Goal: Task Accomplishment & Management: Complete application form

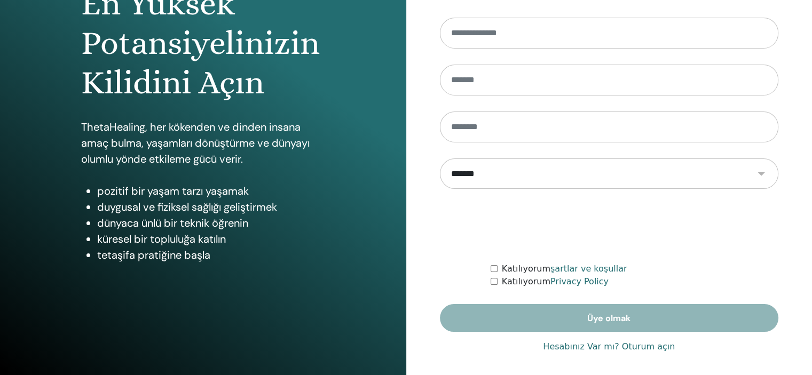
scroll to position [137, 0]
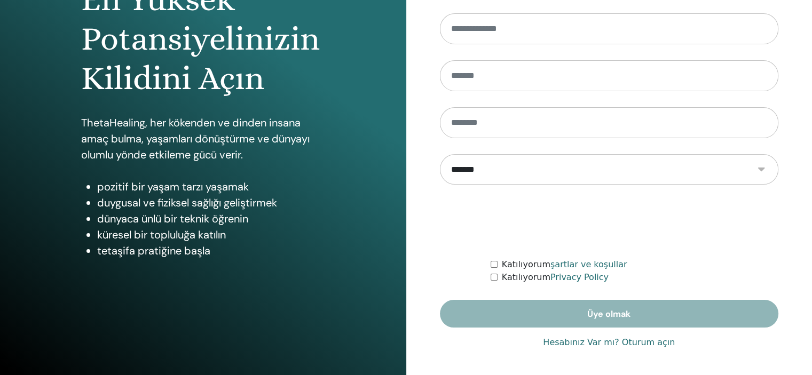
click at [629, 341] on link "Hesabınız Var mı? Oturum açın" at bounding box center [609, 342] width 132 height 13
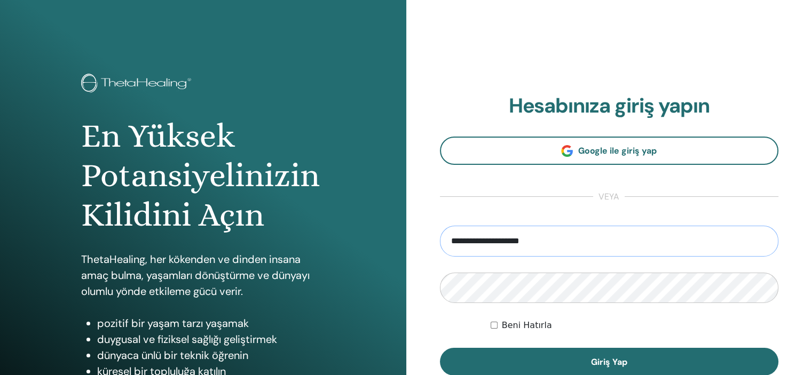
click at [594, 248] on input "**********" at bounding box center [609, 241] width 339 height 31
type input "**********"
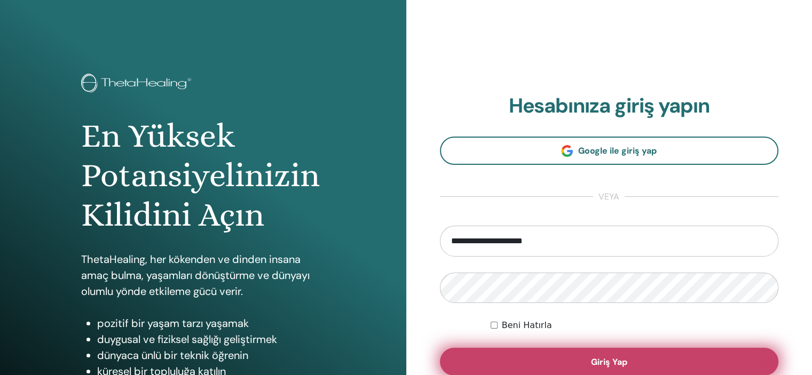
click at [604, 360] on span "Giriş Yap" at bounding box center [609, 361] width 36 height 11
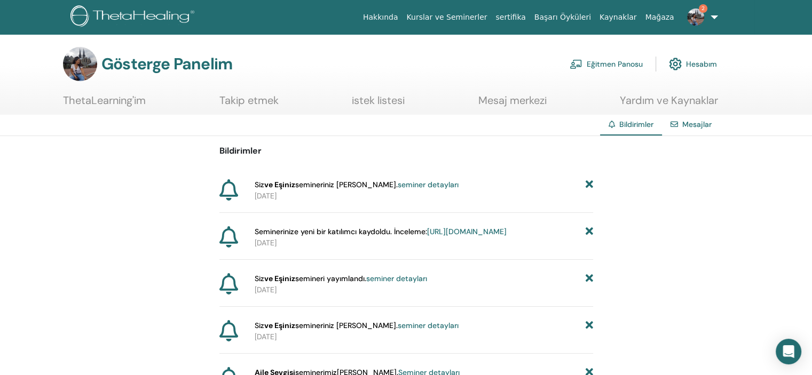
click at [416, 184] on font "seminer detayları" at bounding box center [428, 185] width 61 height 10
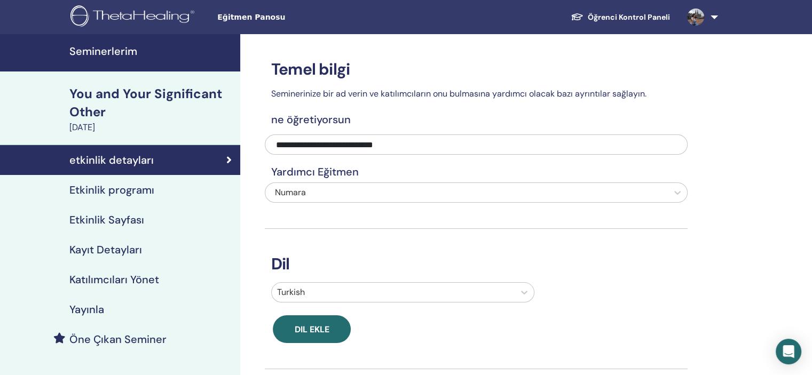
click at [138, 281] on h4 "Katılımcıları Yönet" at bounding box center [114, 279] width 90 height 13
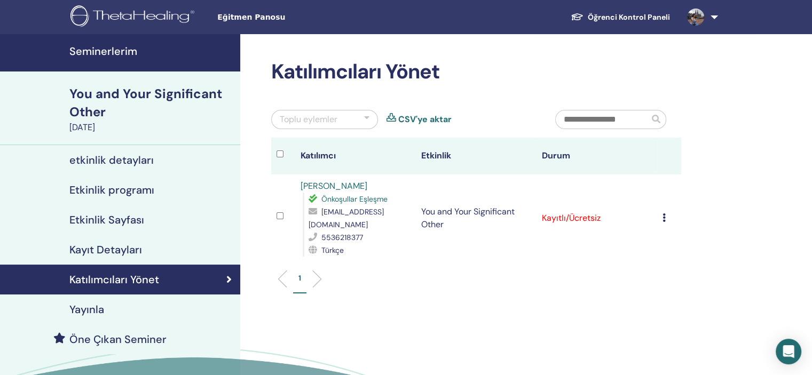
click at [663, 217] on icon at bounding box center [663, 217] width 3 height 9
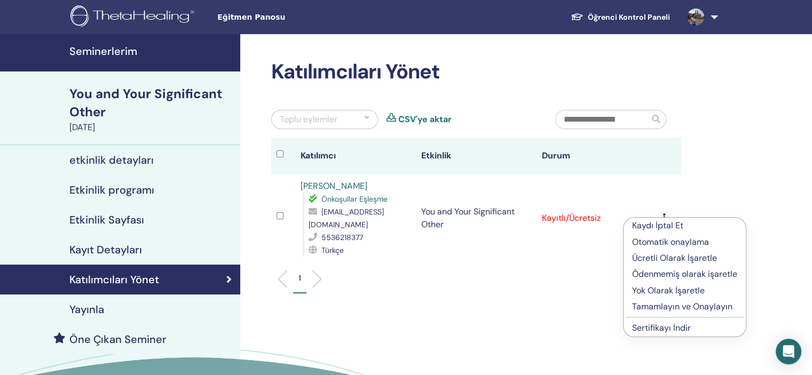
click at [673, 302] on p "Tamamlayın ve Onaylayın" at bounding box center [684, 306] width 105 height 13
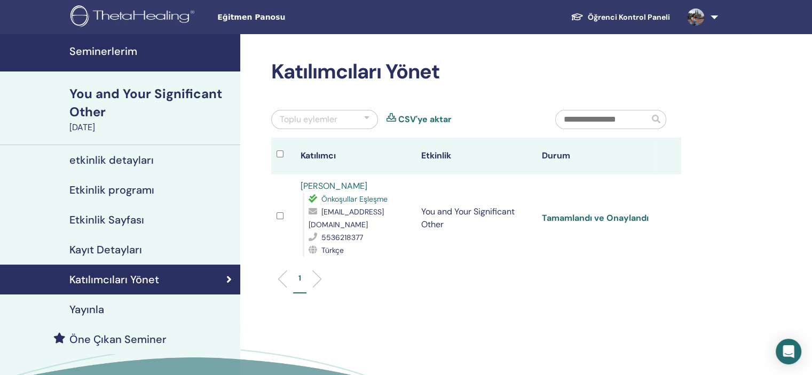
click at [616, 217] on link "Tamamlandı ve Onaylandı" at bounding box center [595, 217] width 107 height 11
click at [137, 58] on link "Seminerlerim" at bounding box center [120, 52] width 240 height 37
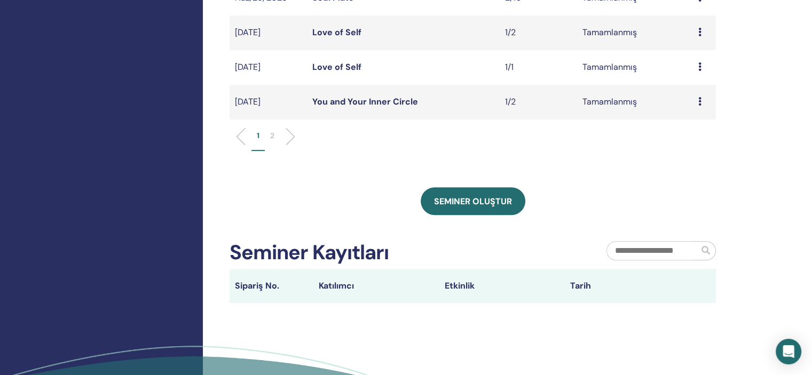
scroll to position [441, 0]
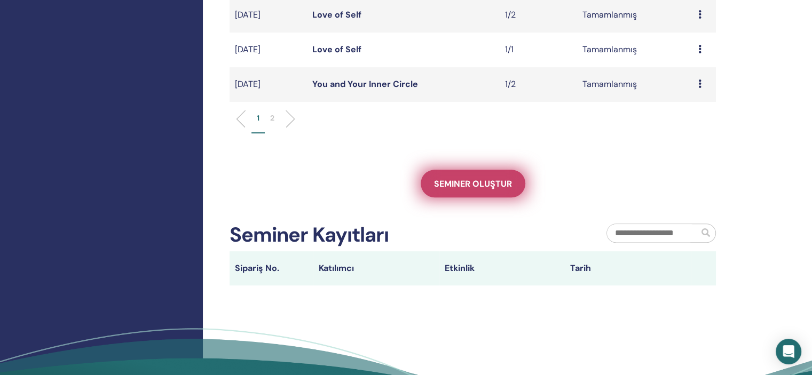
click at [470, 182] on span "Seminer oluştur" at bounding box center [473, 183] width 78 height 11
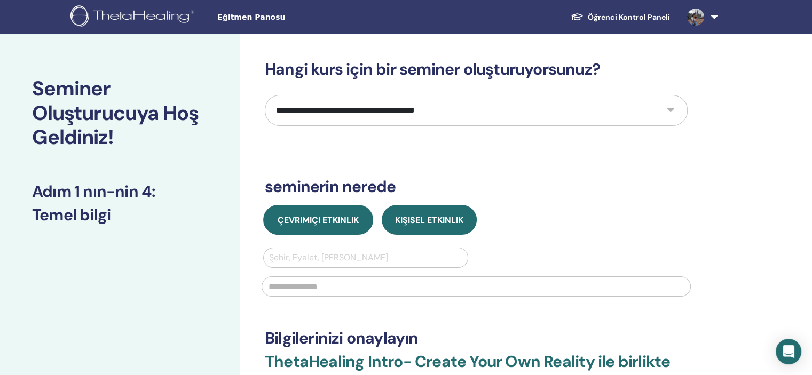
click at [324, 218] on span "Çevrimiçi Etkinlik" at bounding box center [317, 220] width 81 height 11
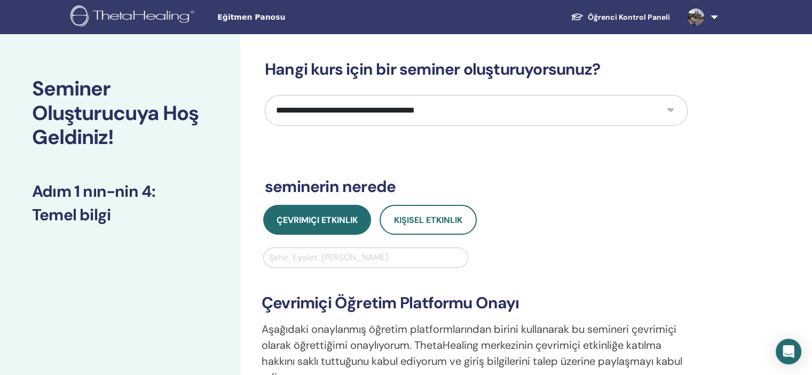
click at [538, 114] on select "**********" at bounding box center [476, 110] width 423 height 31
select select "**"
click at [265, 95] on select "**********" at bounding box center [476, 110] width 423 height 31
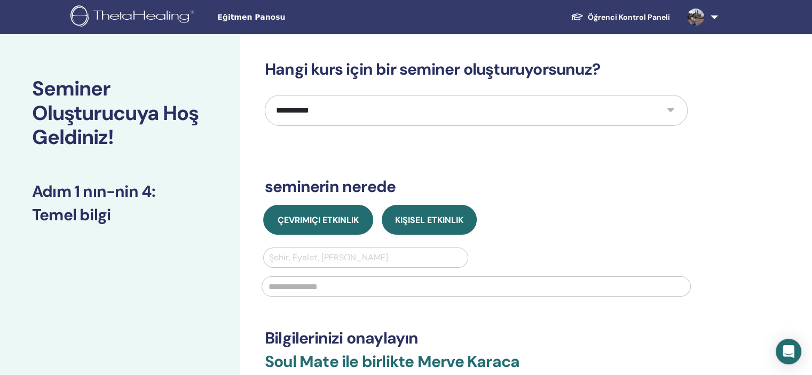
click at [342, 232] on button "Çevrimiçi Etkinlik" at bounding box center [318, 220] width 110 height 30
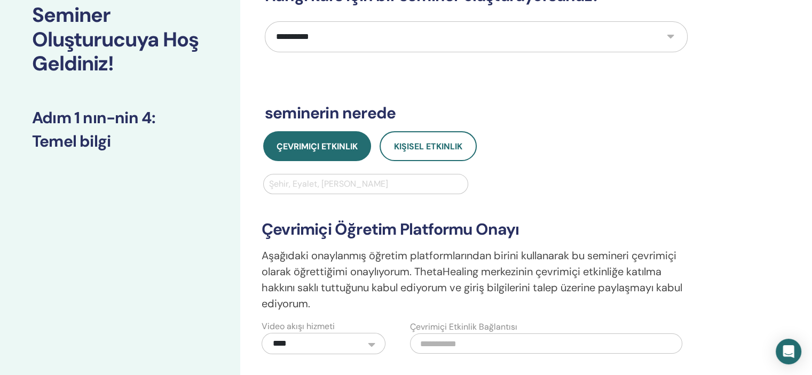
scroll to position [78, 0]
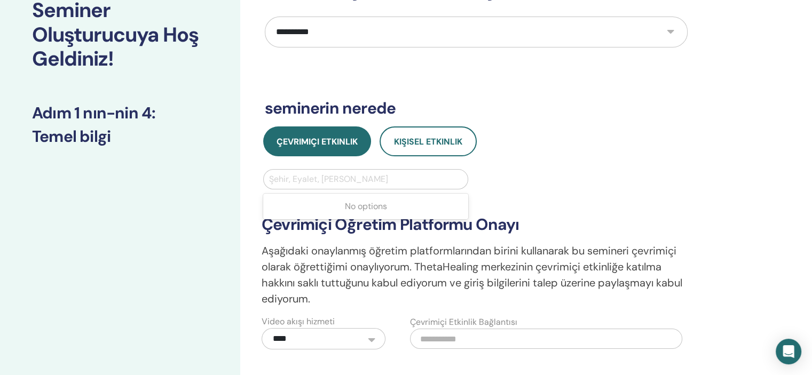
click at [352, 178] on div at bounding box center [365, 179] width 193 height 15
type input "***"
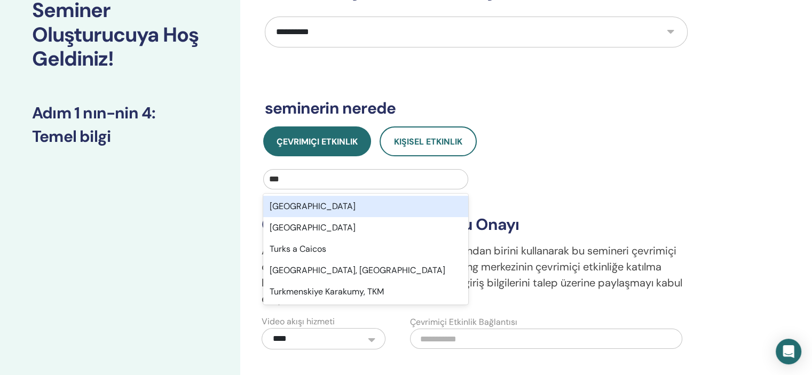
click at [347, 198] on div "Türkiye" at bounding box center [365, 206] width 205 height 21
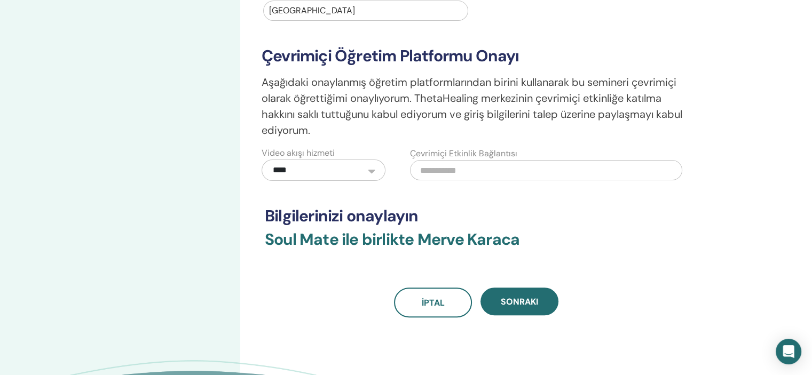
scroll to position [250, 0]
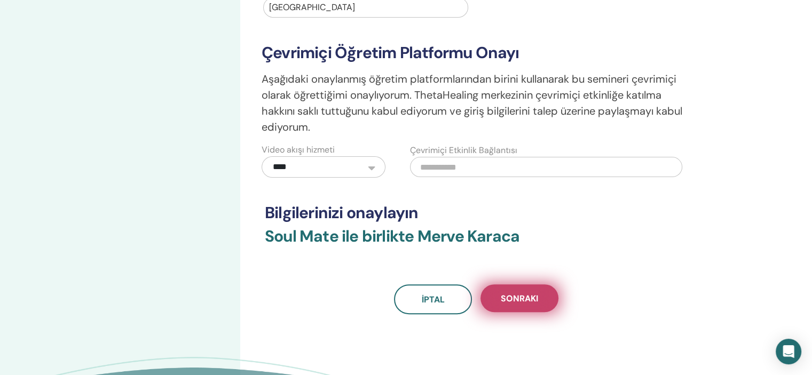
click at [510, 300] on span "Sonraki" at bounding box center [519, 298] width 37 height 11
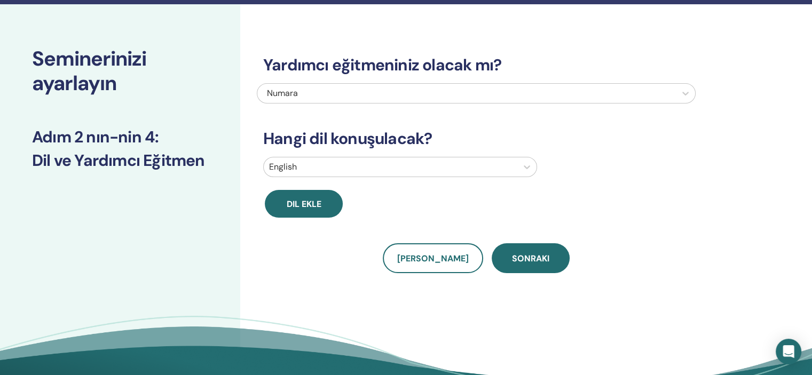
scroll to position [0, 0]
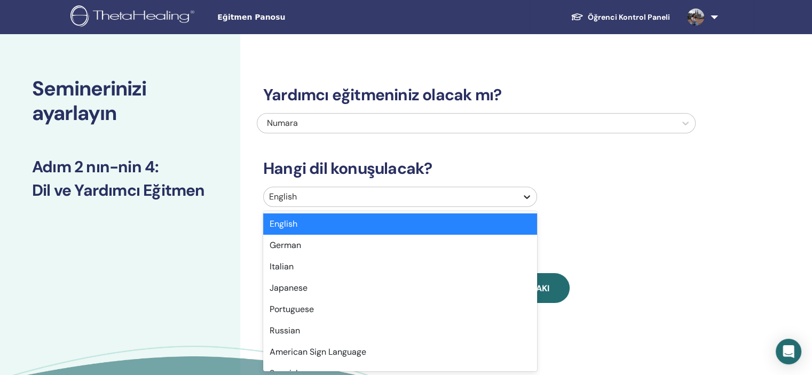
click at [523, 194] on icon at bounding box center [526, 197] width 11 height 11
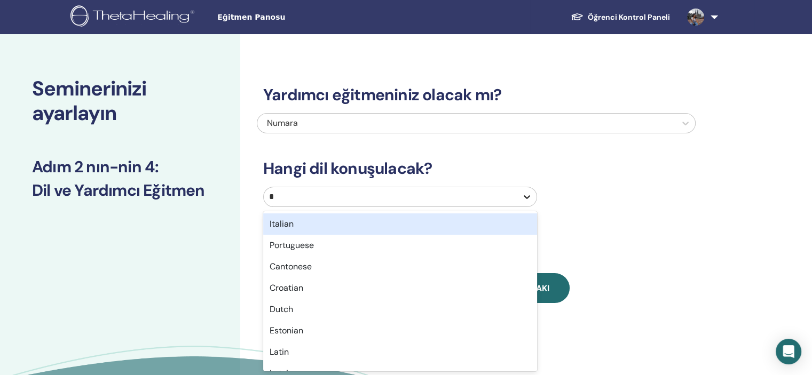
type input "**"
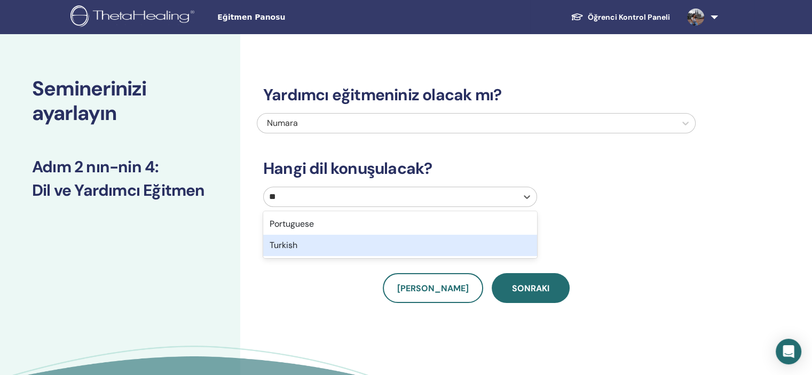
click at [447, 245] on div "Turkish" at bounding box center [400, 245] width 274 height 21
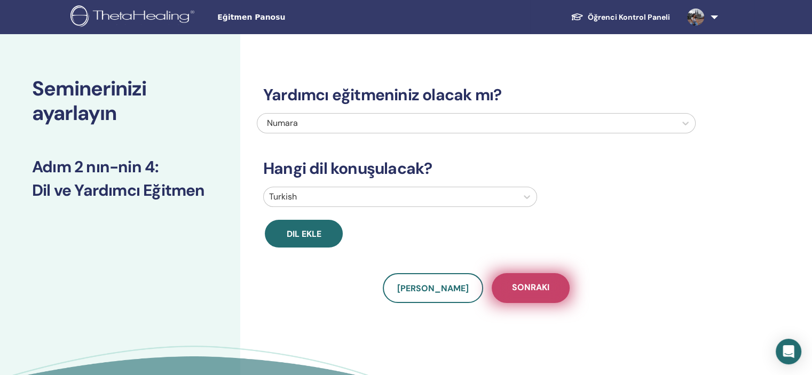
click at [527, 292] on span "Sonraki" at bounding box center [530, 288] width 37 height 13
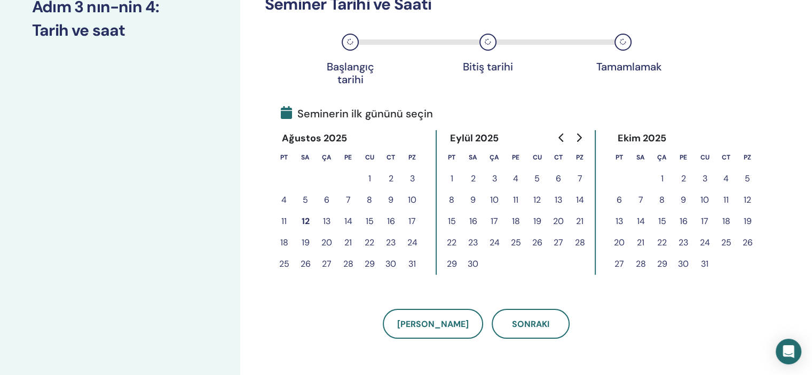
scroll to position [163, 0]
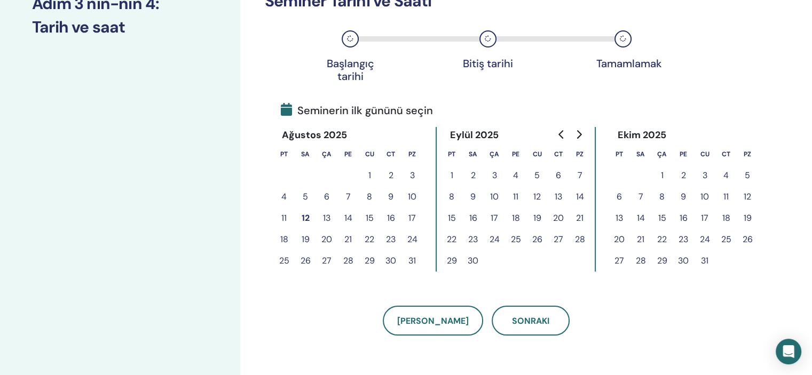
click at [306, 219] on button "12" at bounding box center [305, 218] width 21 height 21
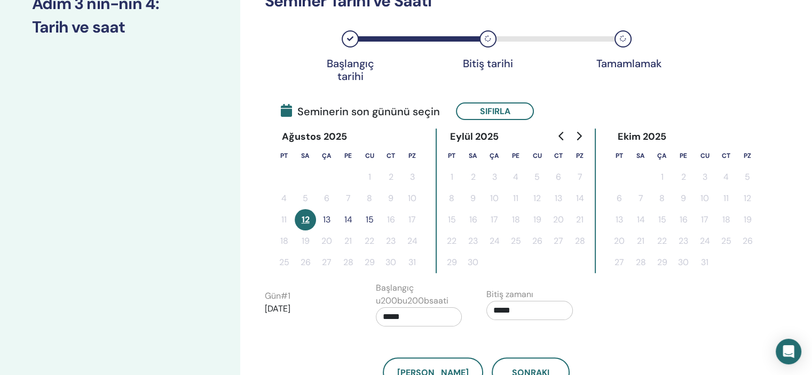
click at [328, 217] on button "13" at bounding box center [326, 219] width 21 height 21
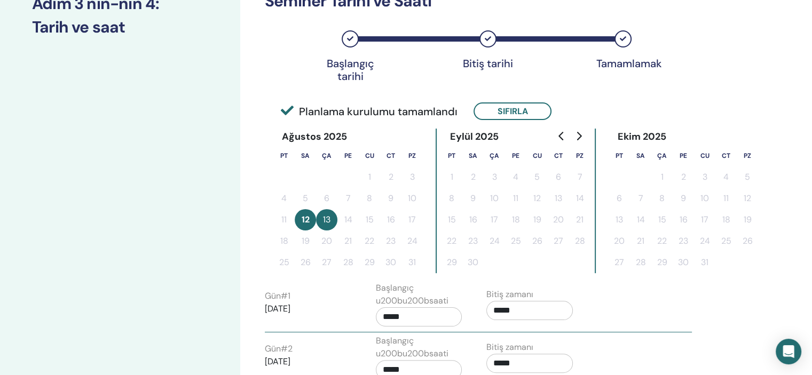
click at [303, 219] on button "12" at bounding box center [305, 219] width 21 height 21
click at [497, 116] on button "Sıfırla" at bounding box center [512, 111] width 78 height 18
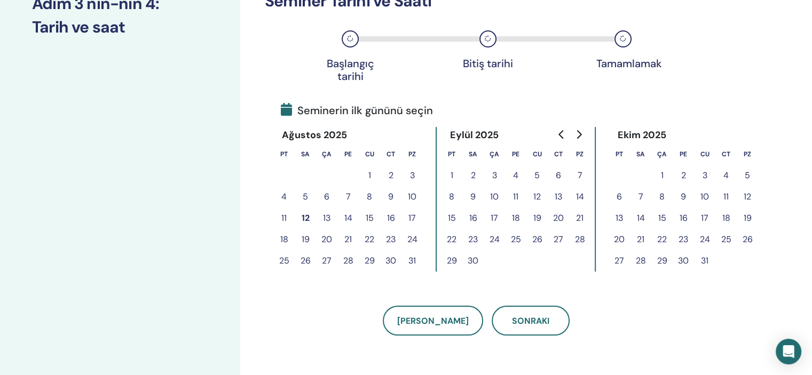
click at [323, 218] on button "13" at bounding box center [326, 218] width 21 height 21
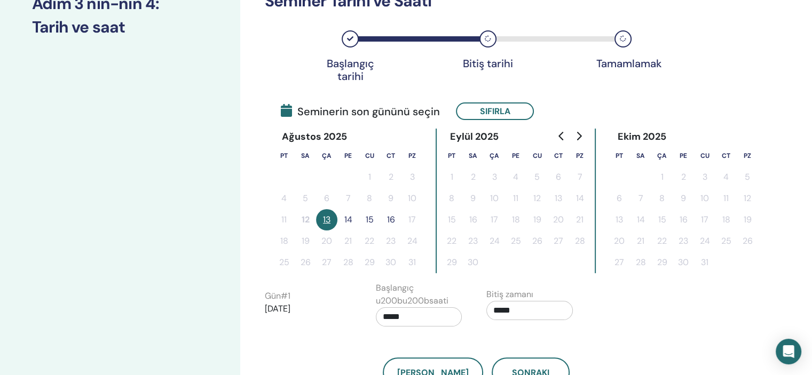
click at [350, 219] on button "14" at bounding box center [347, 219] width 21 height 21
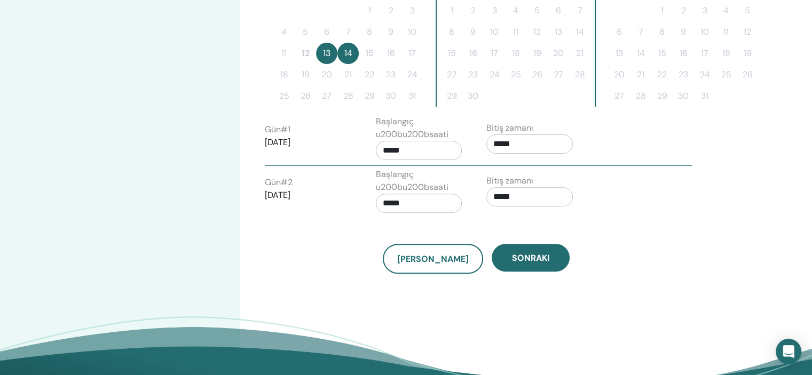
scroll to position [346, 0]
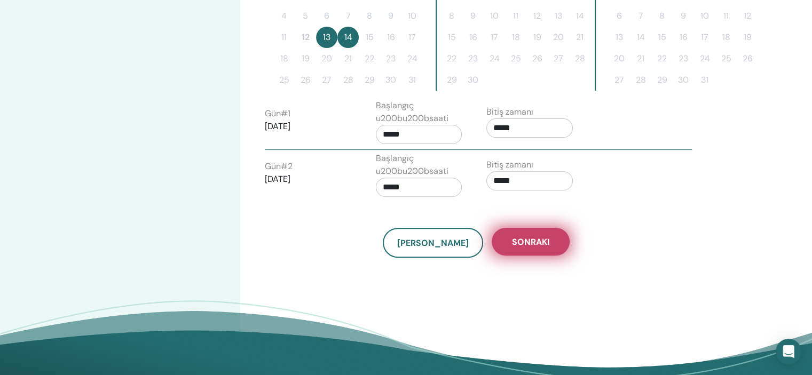
click at [534, 247] on button "Sonraki" at bounding box center [530, 242] width 78 height 28
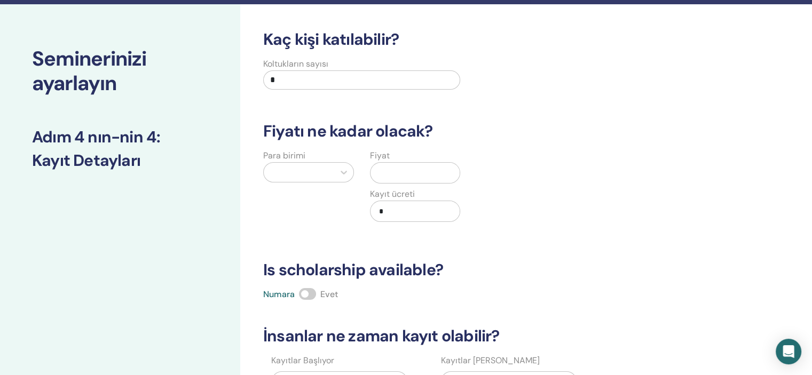
scroll to position [29, 0]
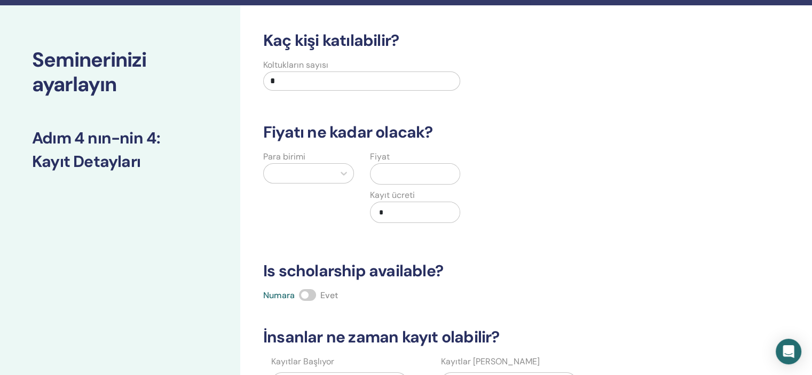
click at [399, 89] on input "*" at bounding box center [361, 81] width 197 height 19
type input "**"
click at [342, 172] on icon at bounding box center [343, 173] width 11 height 11
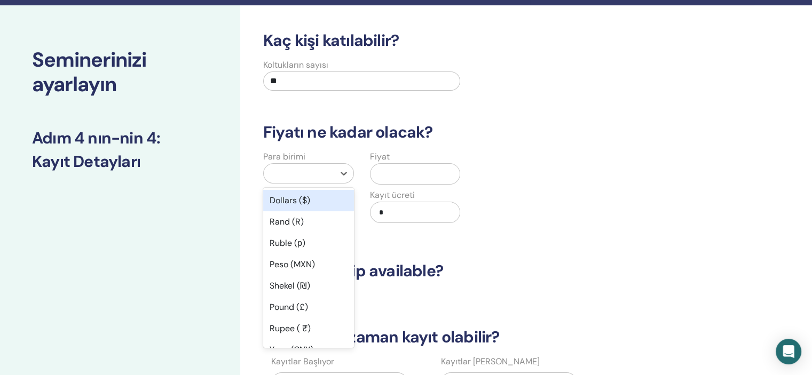
type input "*"
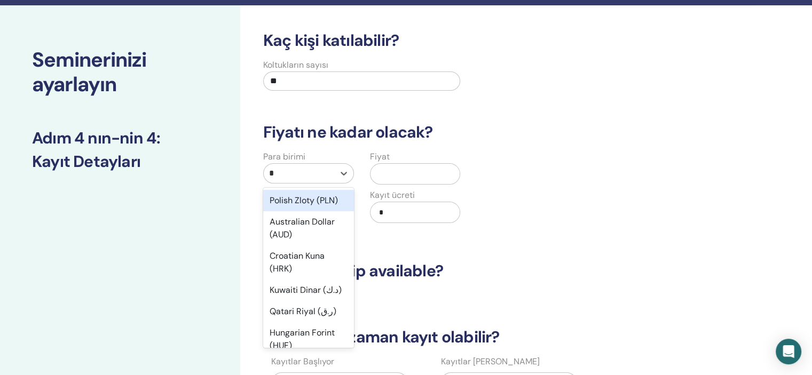
type input "**"
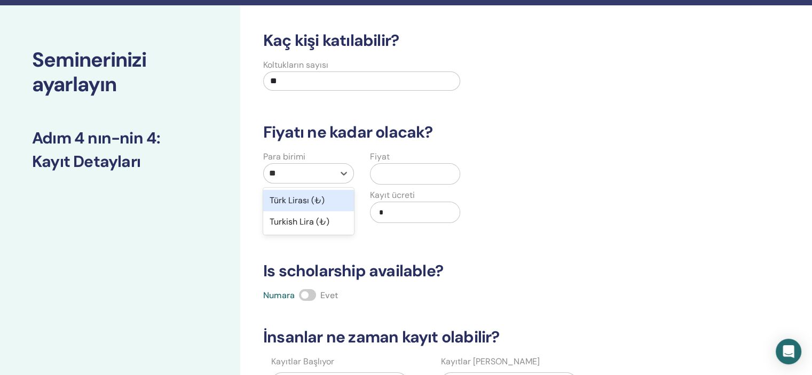
click at [309, 202] on div "Türk Lirası (₺)" at bounding box center [308, 200] width 91 height 21
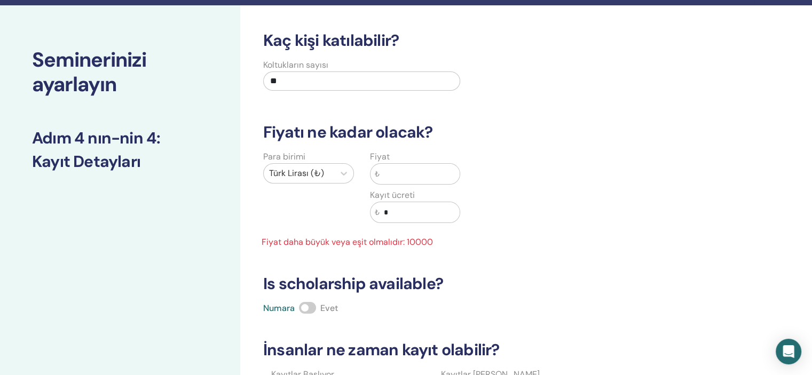
click at [405, 174] on input "text" at bounding box center [419, 174] width 81 height 20
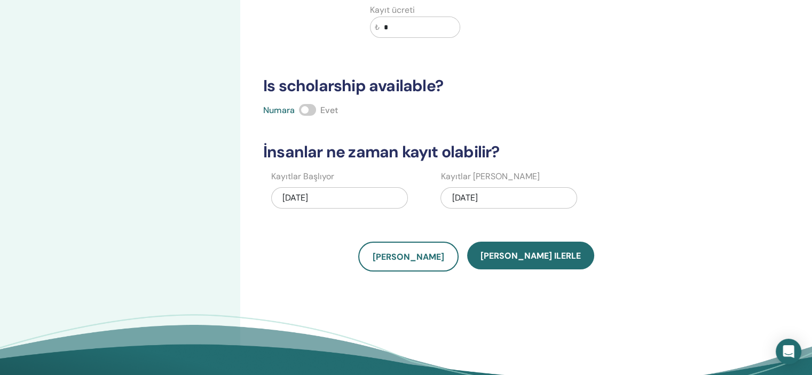
scroll to position [218, 0]
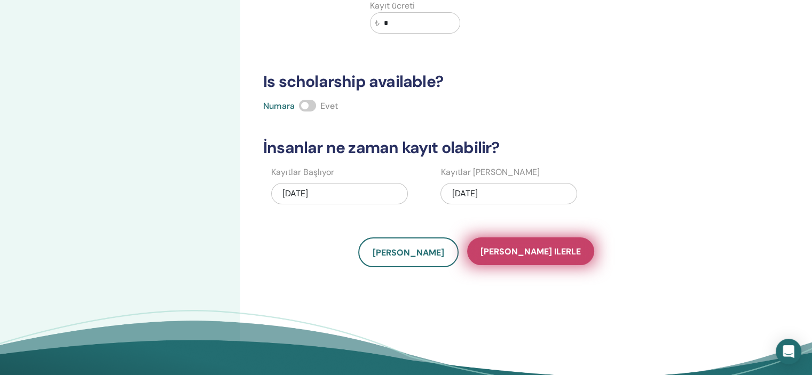
type input "*****"
click at [534, 258] on button "Kaydet ilerle" at bounding box center [530, 251] width 127 height 28
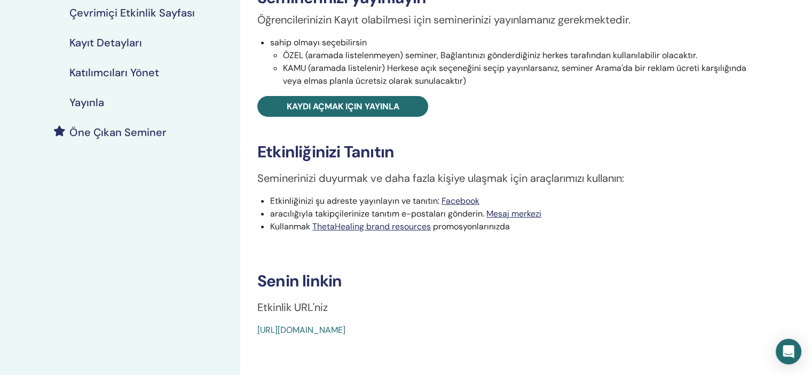
scroll to position [212, 0]
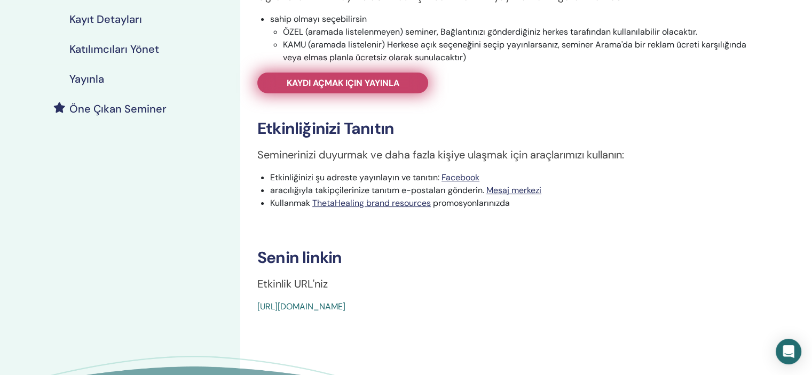
click at [409, 84] on link "Kaydı açmak için yayınla" at bounding box center [342, 83] width 171 height 21
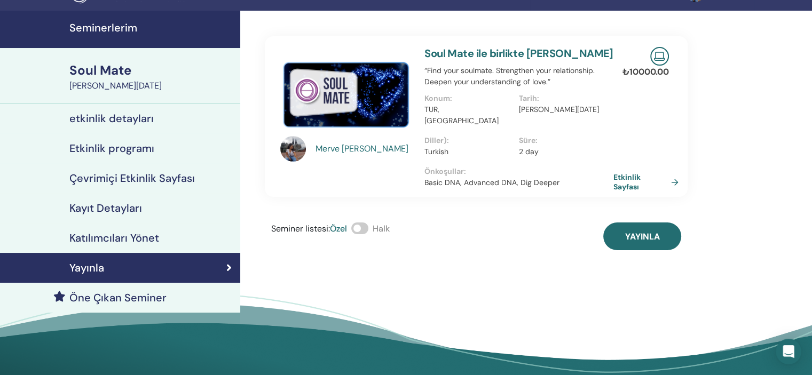
scroll to position [23, 0]
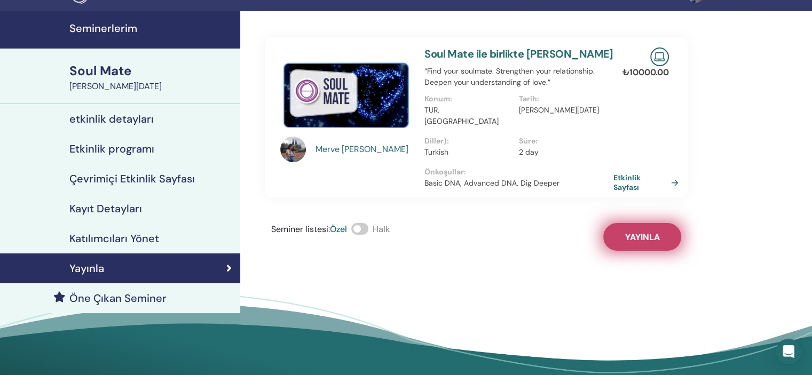
click at [647, 232] on span "Yayınla" at bounding box center [642, 237] width 35 height 11
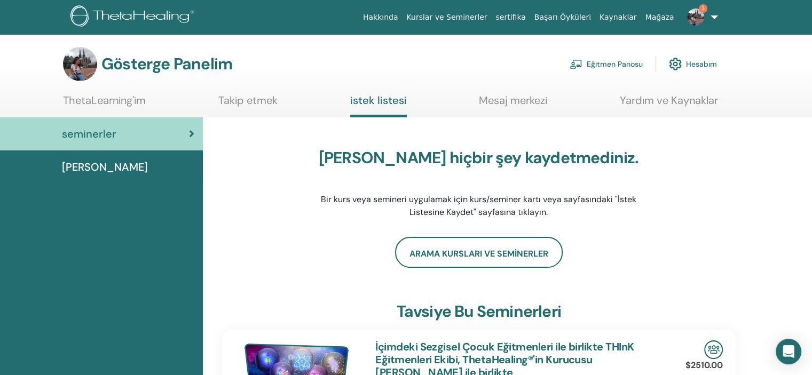
click at [695, 19] on img at bounding box center [695, 17] width 17 height 17
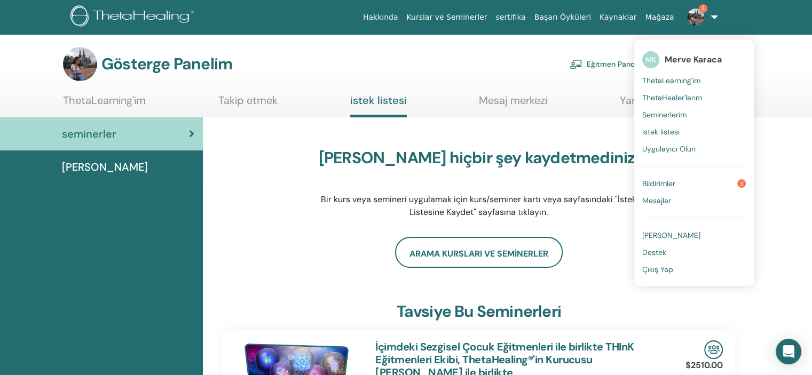
click at [653, 271] on font "Çıkış Yap" at bounding box center [657, 270] width 31 height 10
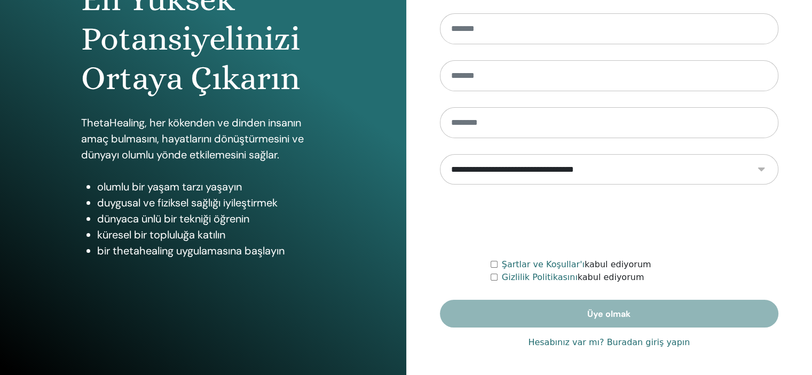
scroll to position [137, 0]
click at [642, 341] on font "Hesabınız var mı? Buradan giriş yapın" at bounding box center [609, 342] width 162 height 10
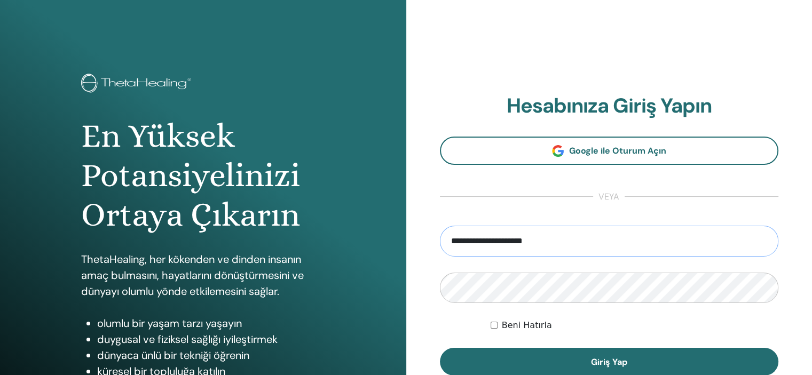
click at [579, 243] on input "**********" at bounding box center [609, 241] width 339 height 31
type input "**********"
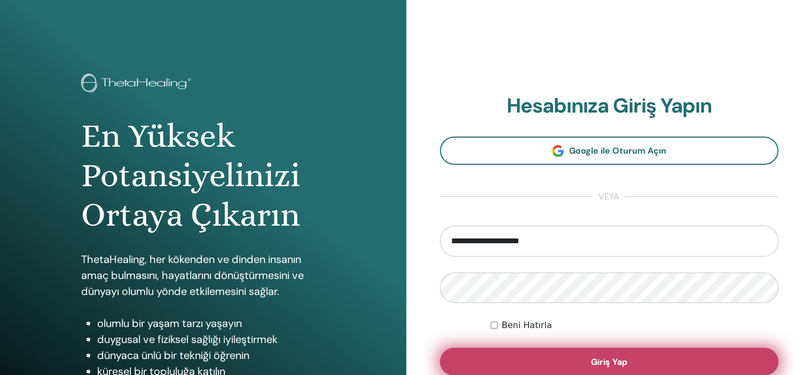
click at [562, 363] on button "Giriş Yap" at bounding box center [609, 362] width 339 height 28
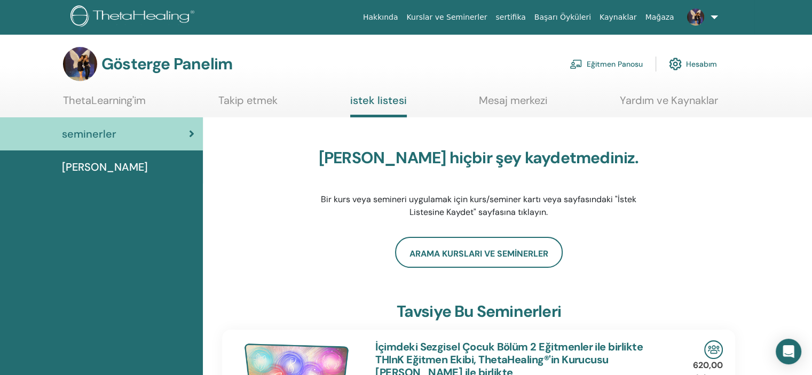
click at [593, 64] on font "Eğitmen Panosu" at bounding box center [614, 65] width 56 height 10
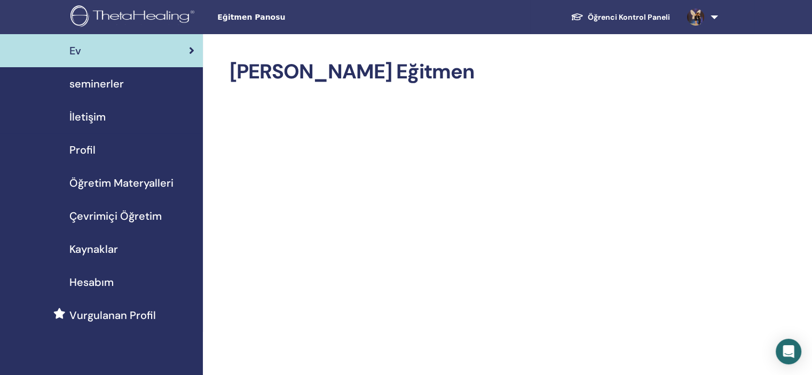
click at [90, 80] on span "seminerler" at bounding box center [96, 84] width 54 height 16
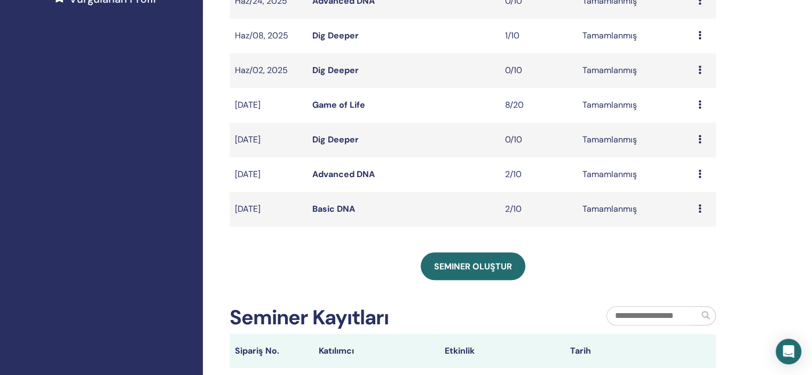
scroll to position [318, 0]
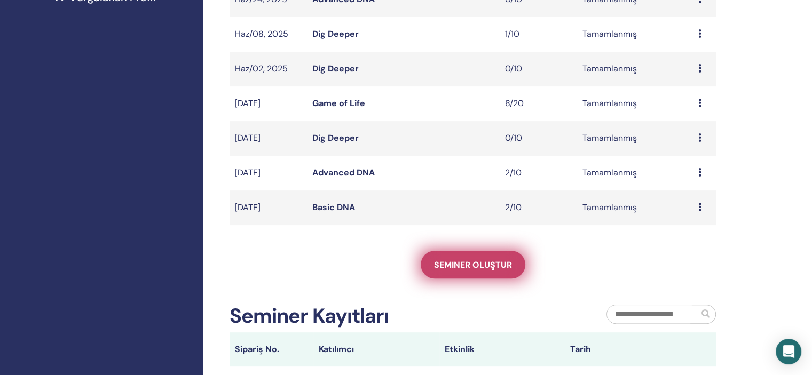
click at [497, 264] on span "Seminer oluştur" at bounding box center [473, 264] width 78 height 11
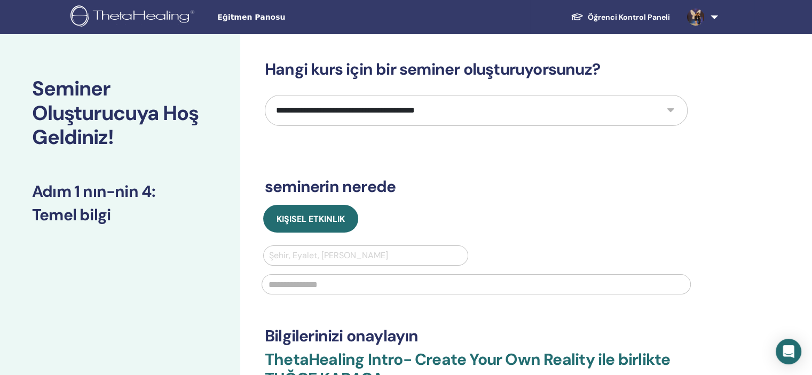
click at [427, 119] on select "**********" at bounding box center [476, 110] width 423 height 31
select select "****"
click at [265, 95] on select "**********" at bounding box center [476, 110] width 423 height 31
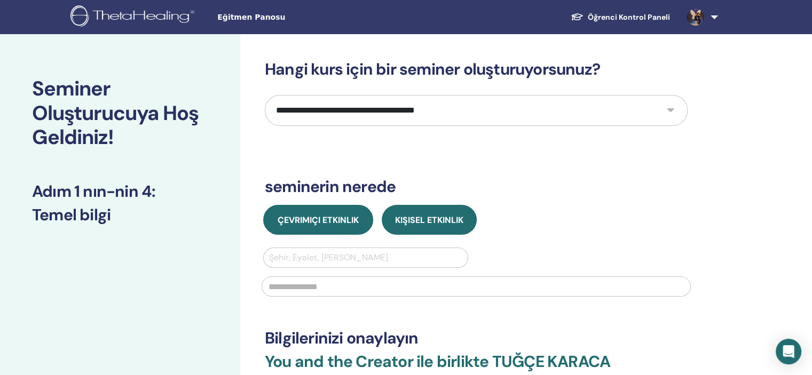
click at [333, 228] on button "Çevrimiçi Etkinlik" at bounding box center [318, 220] width 110 height 30
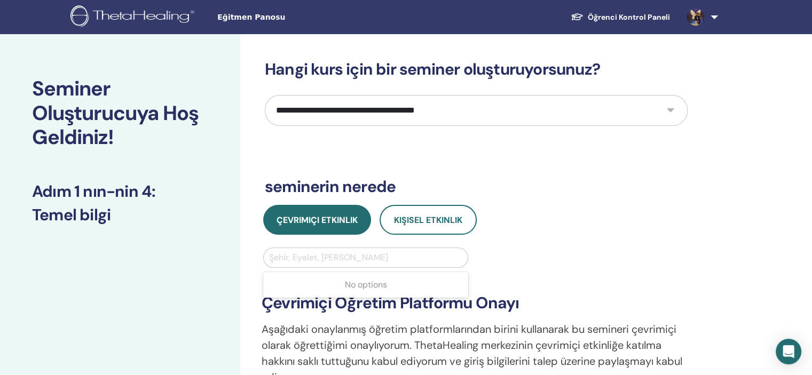
click at [335, 258] on div at bounding box center [365, 257] width 193 height 15
type input "***"
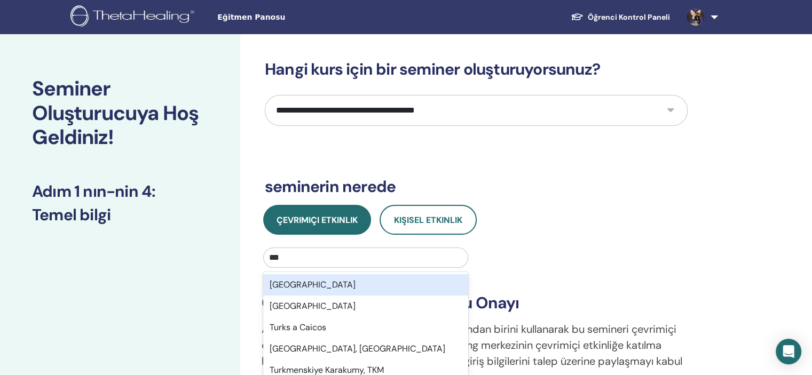
click at [330, 281] on div "[GEOGRAPHIC_DATA]" at bounding box center [365, 284] width 205 height 21
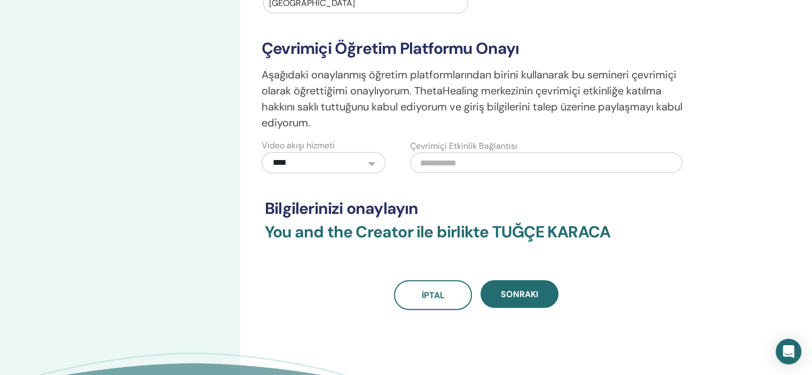
scroll to position [277, 0]
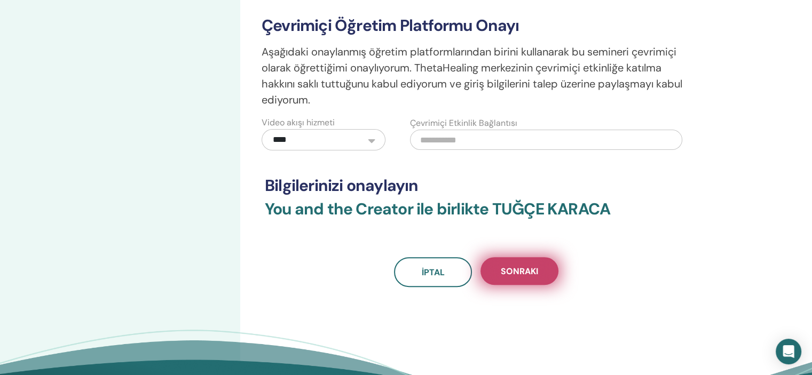
click at [534, 274] on span "Sonraki" at bounding box center [519, 271] width 37 height 11
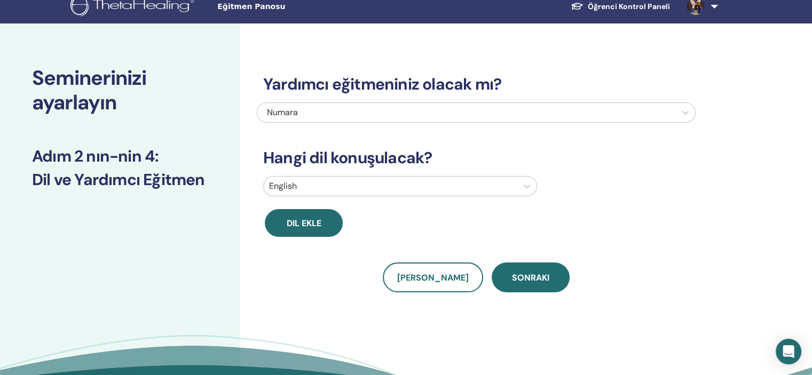
scroll to position [4, 0]
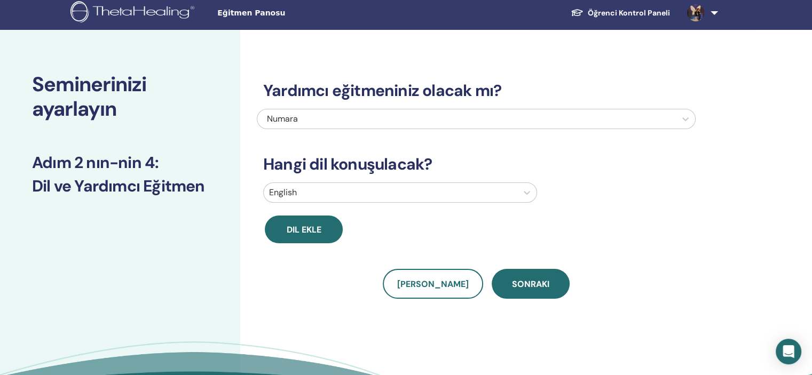
click at [630, 116] on div at bounding box center [467, 119] width 408 height 15
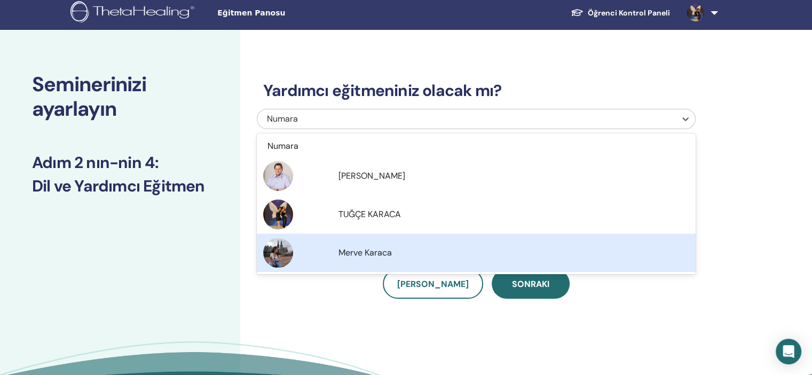
click at [486, 261] on div "Merve Karaca" at bounding box center [476, 253] width 426 height 30
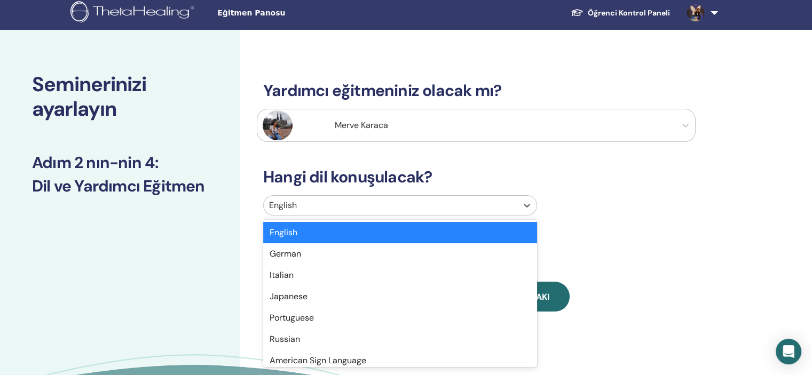
click at [418, 202] on div at bounding box center [390, 205] width 243 height 15
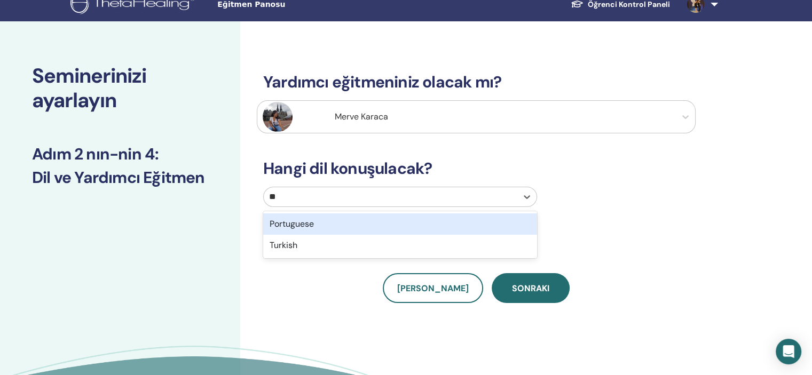
type input "***"
click at [417, 221] on div "Turkish" at bounding box center [400, 223] width 274 height 21
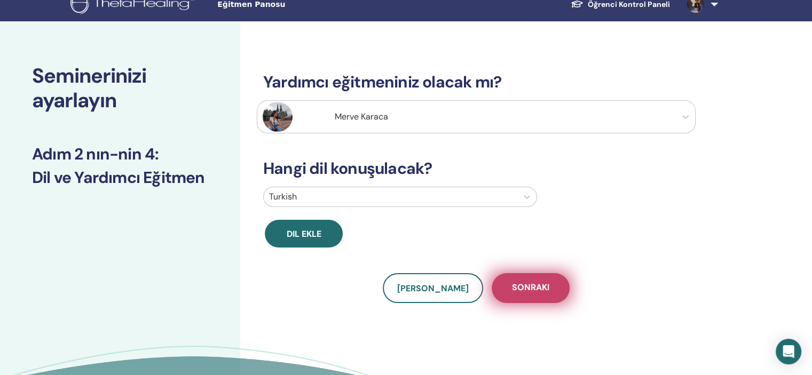
click at [527, 286] on span "Sonraki" at bounding box center [530, 288] width 37 height 13
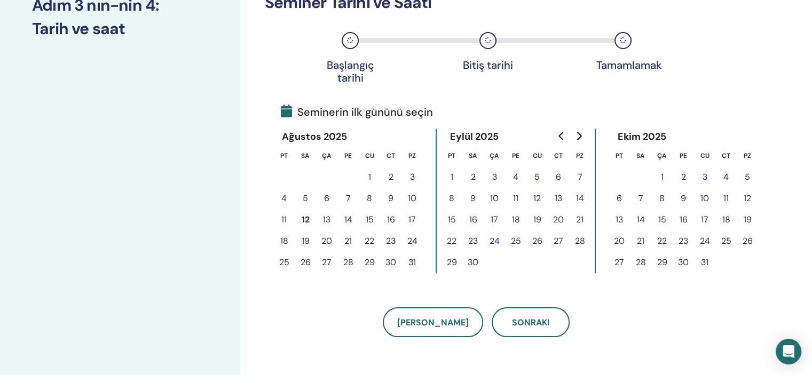
scroll to position [162, 0]
click at [301, 218] on button "12" at bounding box center [305, 219] width 21 height 21
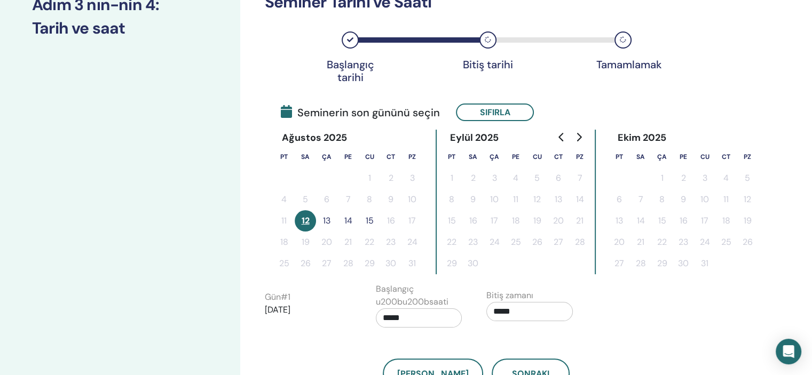
click at [325, 218] on button "13" at bounding box center [326, 220] width 21 height 21
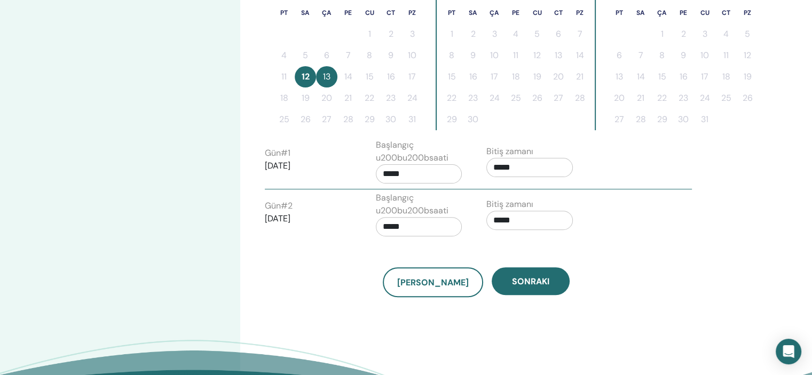
scroll to position [316, 0]
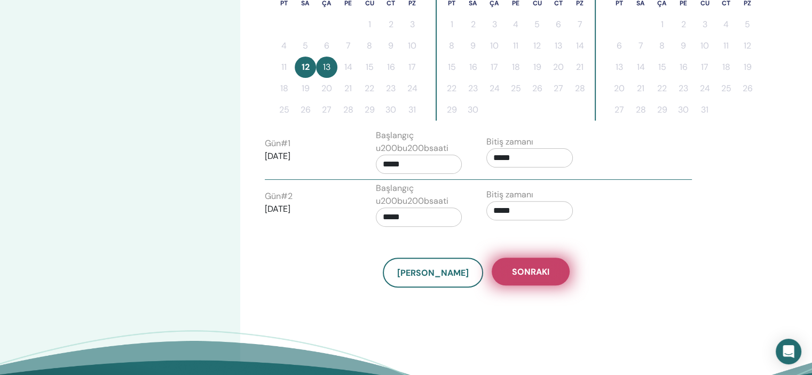
click at [506, 277] on button "Sonraki" at bounding box center [530, 272] width 78 height 28
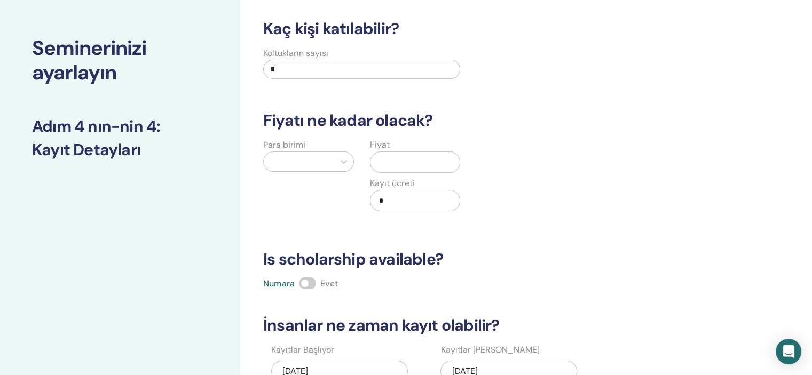
scroll to position [0, 0]
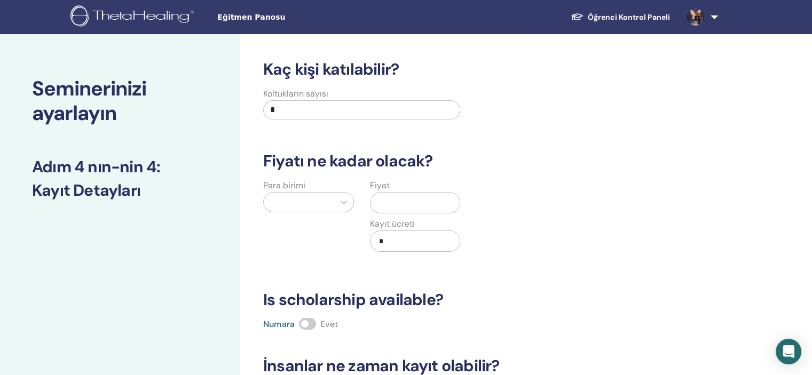
click at [313, 111] on input "*" at bounding box center [361, 109] width 197 height 19
type input "**"
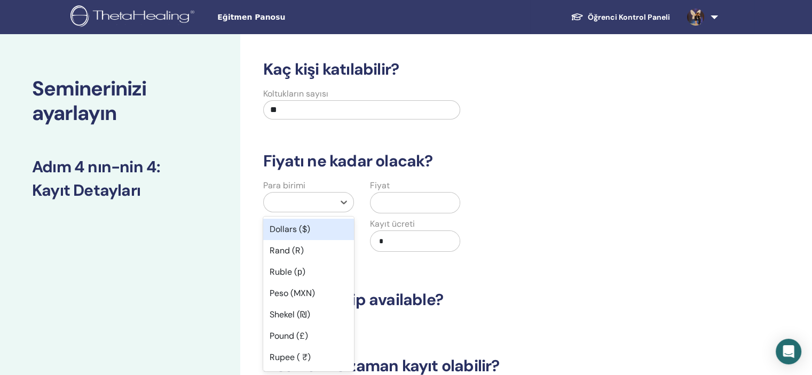
scroll to position [5, 0]
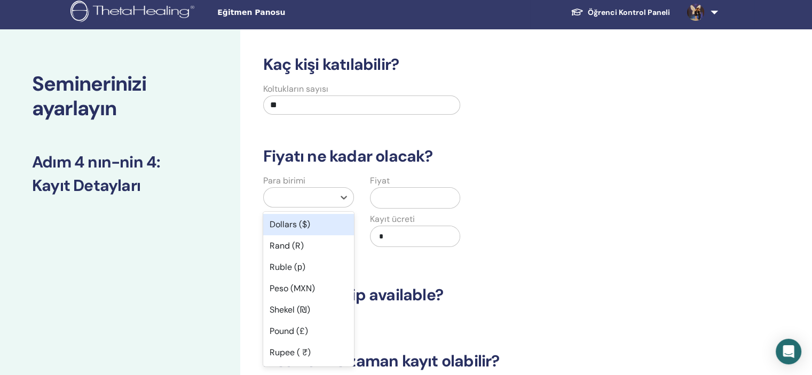
click at [303, 201] on div at bounding box center [299, 197] width 60 height 15
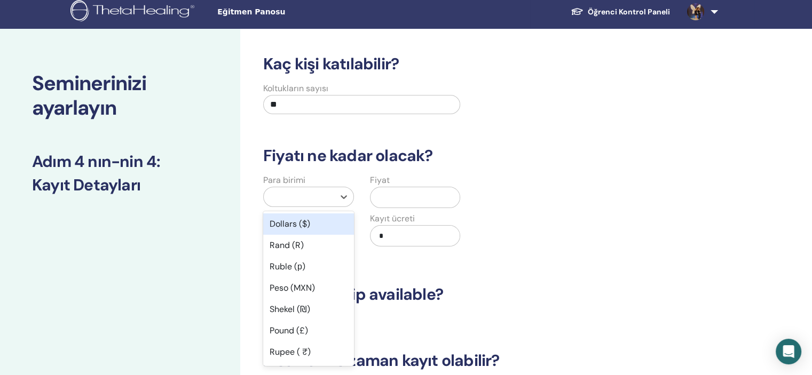
click at [287, 225] on div "Dollars ($)" at bounding box center [308, 223] width 91 height 21
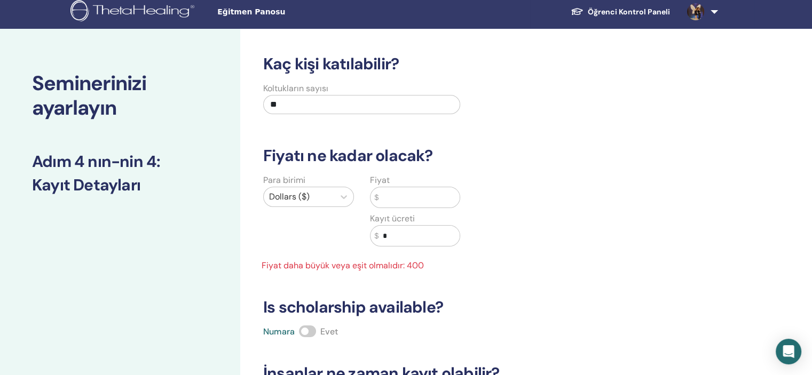
click at [380, 194] on input "text" at bounding box center [418, 197] width 81 height 20
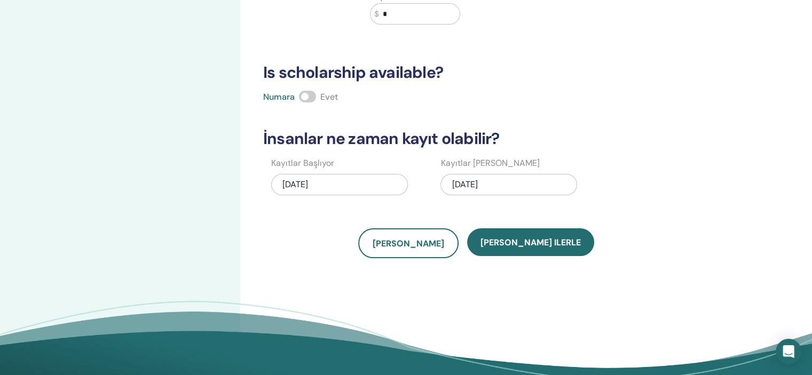
scroll to position [239, 0]
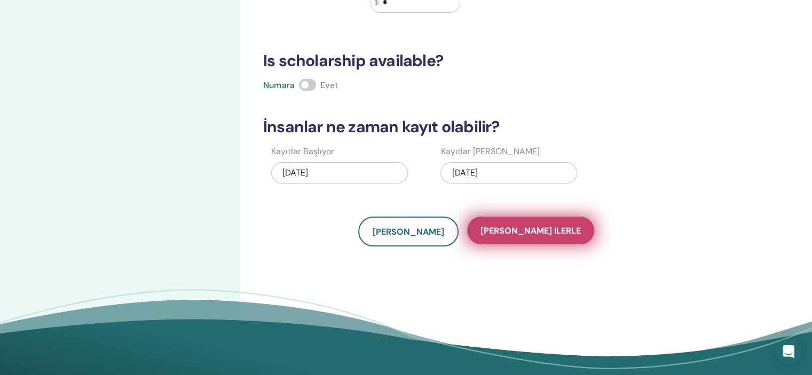
click at [519, 230] on span "[PERSON_NAME] ilerle" at bounding box center [530, 230] width 100 height 11
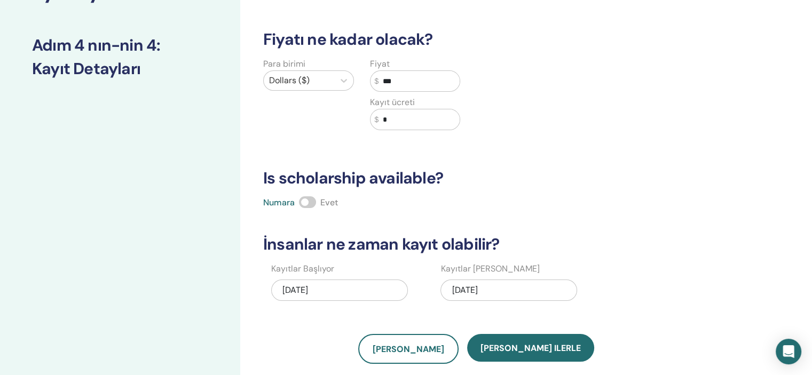
scroll to position [156, 0]
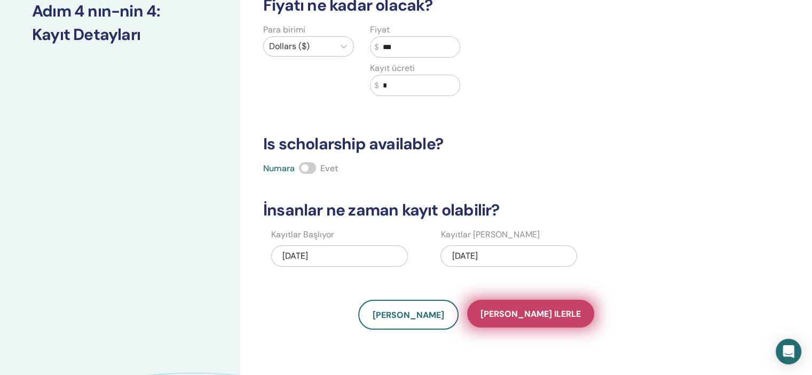
click at [526, 321] on button "[PERSON_NAME] ilerle" at bounding box center [530, 314] width 127 height 28
click at [522, 313] on span "[PERSON_NAME] ilerle" at bounding box center [530, 313] width 100 height 11
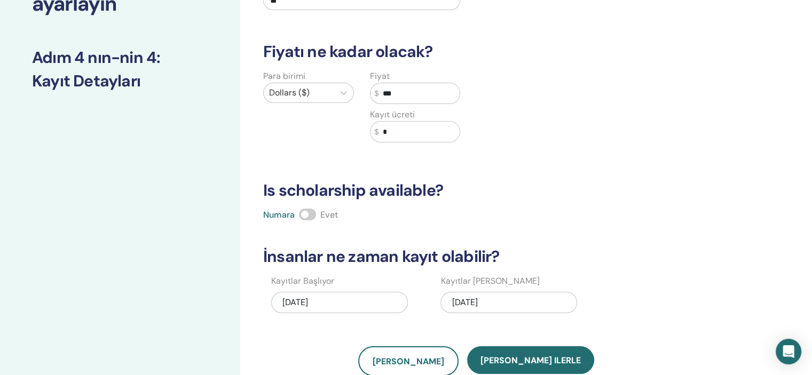
scroll to position [0, 0]
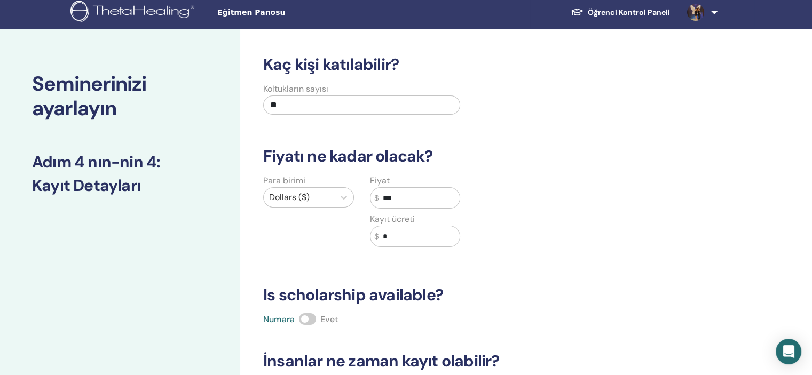
click at [323, 203] on div at bounding box center [299, 197] width 60 height 15
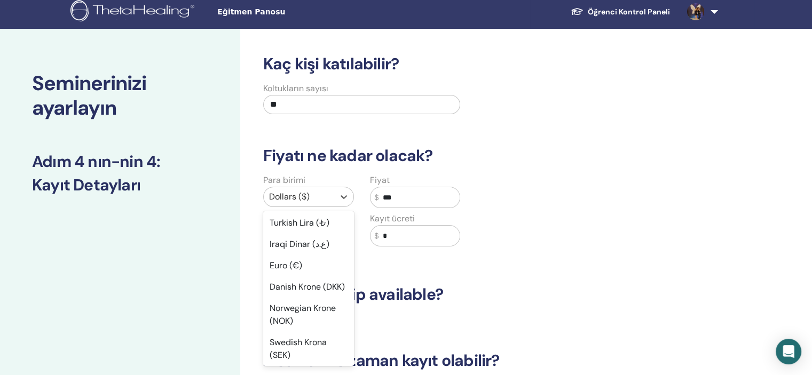
scroll to position [807, 0]
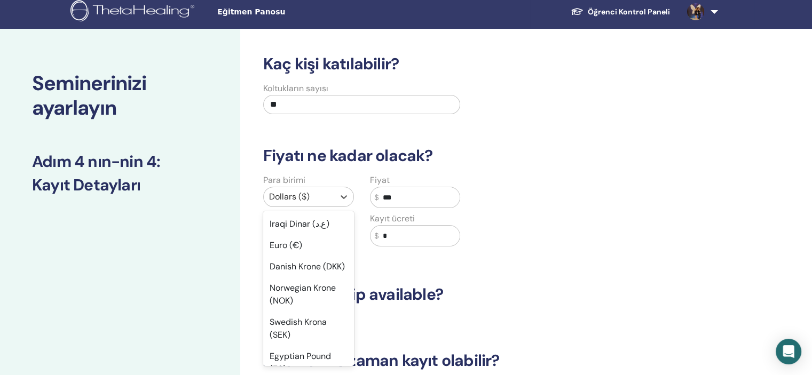
click at [299, 192] on div "Türk Lirası (₺)" at bounding box center [308, 181] width 91 height 21
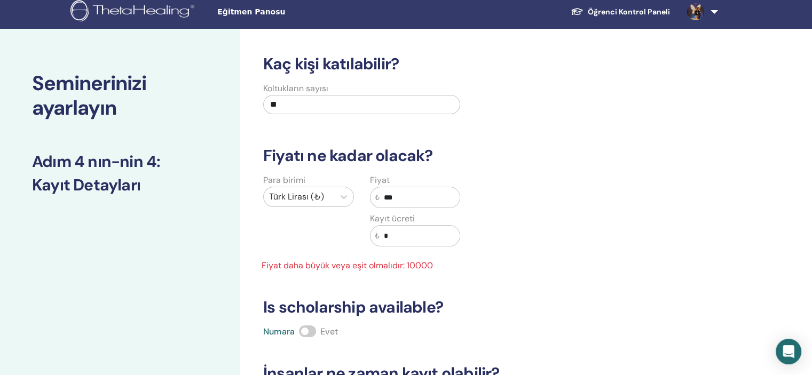
click at [403, 194] on input "***" at bounding box center [419, 197] width 81 height 20
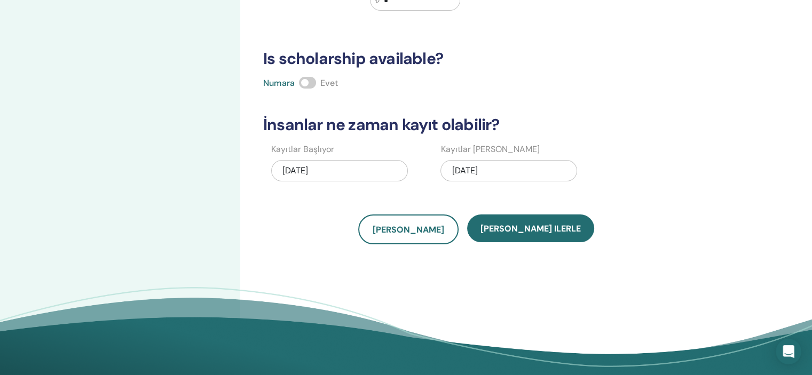
scroll to position [253, 0]
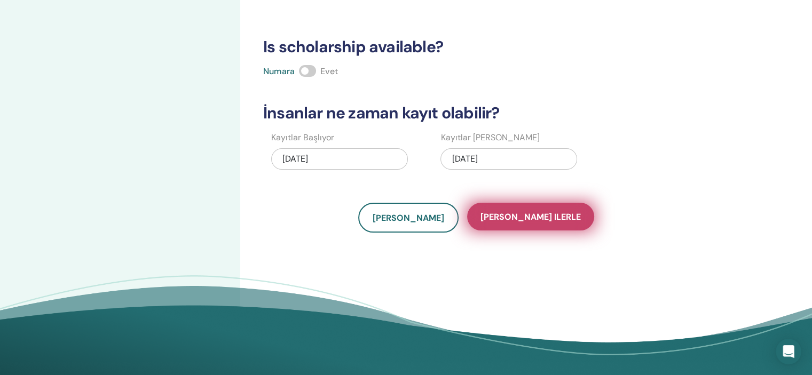
type input "*****"
click at [525, 216] on span "[PERSON_NAME] ilerle" at bounding box center [530, 216] width 100 height 11
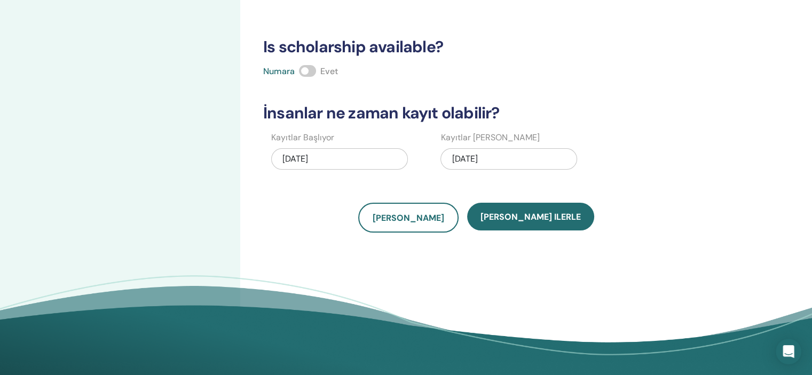
scroll to position [0, 0]
